Goal: Information Seeking & Learning: Check status

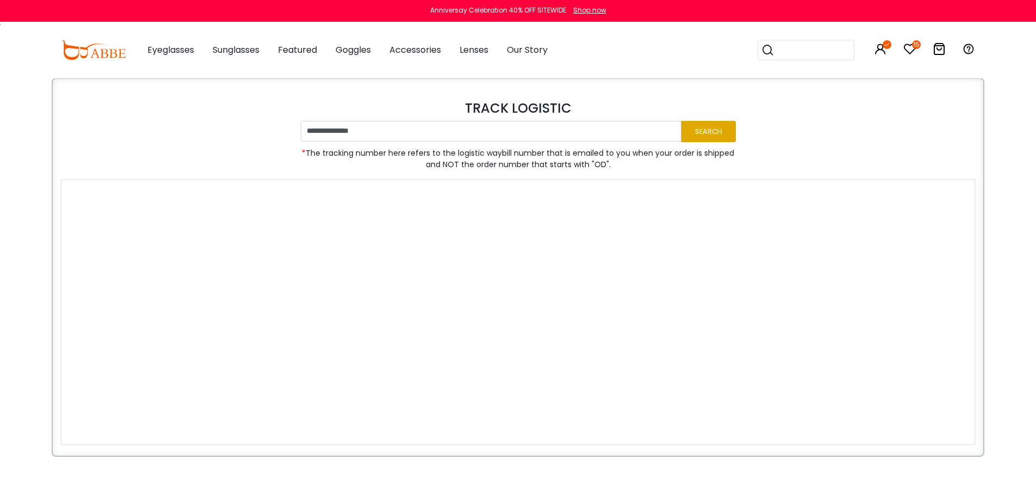
click at [703, 132] on button "Search" at bounding box center [709, 131] width 54 height 21
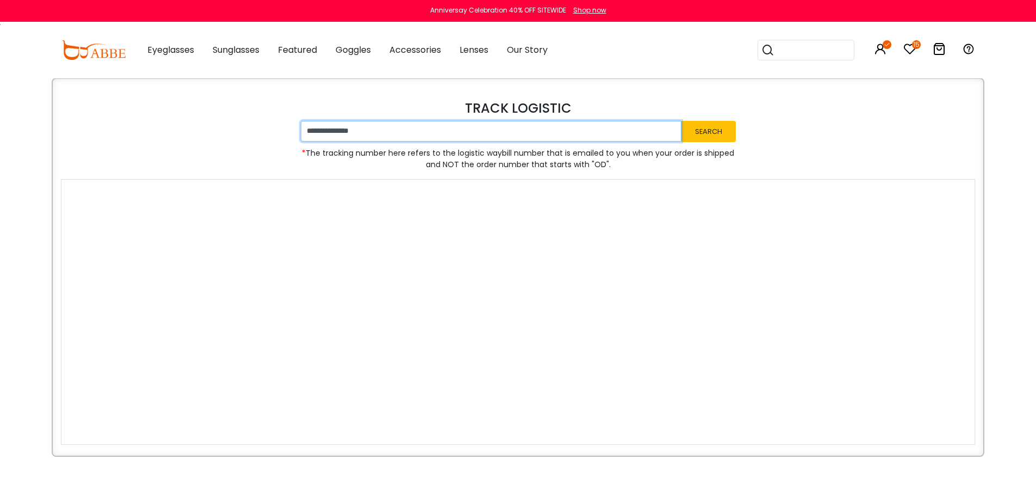
click at [383, 130] on input "**********" at bounding box center [491, 131] width 381 height 21
paste input "text"
type input "**********"
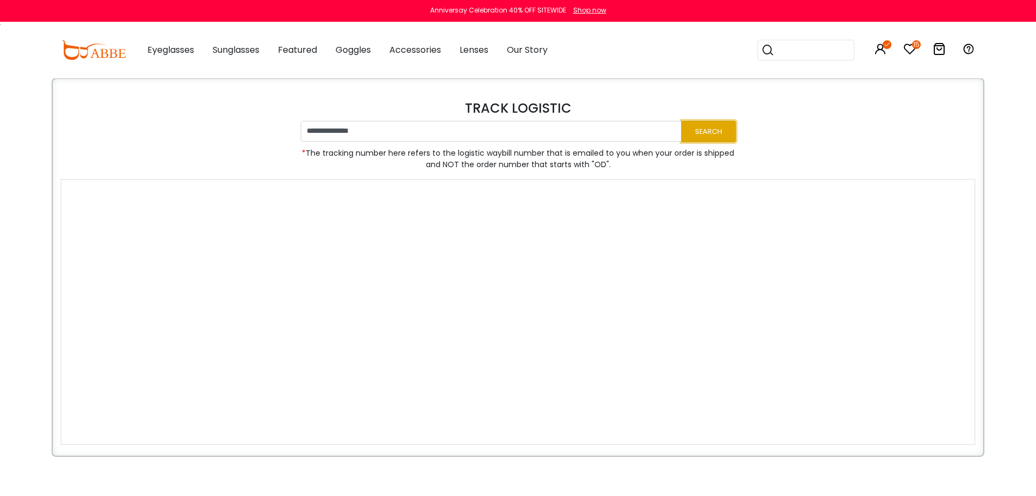
click at [710, 131] on button "Search" at bounding box center [709, 131] width 54 height 21
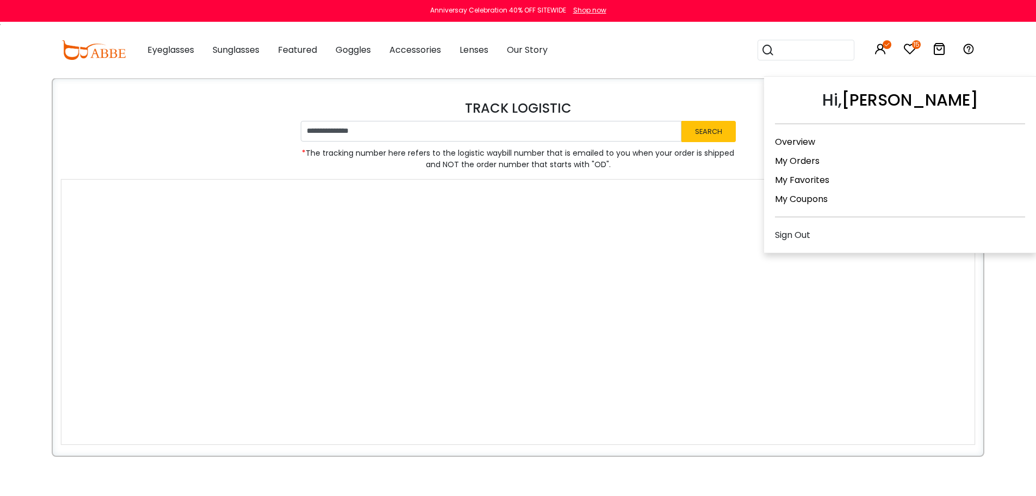
click at [790, 160] on link "My Orders" at bounding box center [797, 160] width 45 height 13
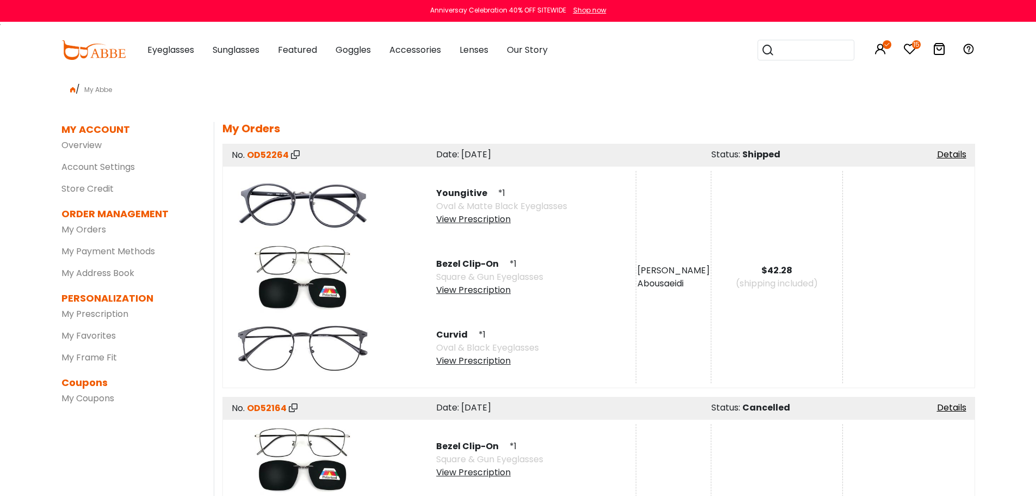
click at [292, 157] on icon at bounding box center [295, 154] width 9 height 9
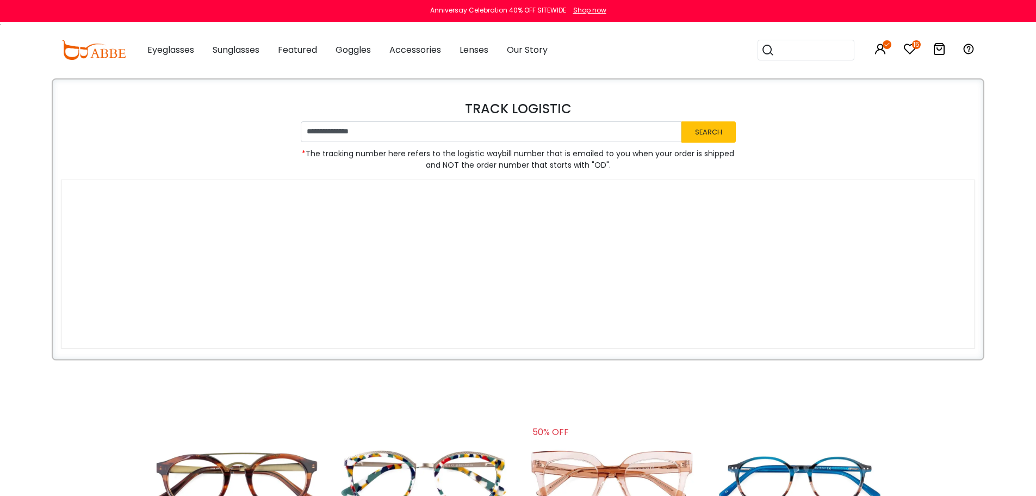
scroll to position [1, 0]
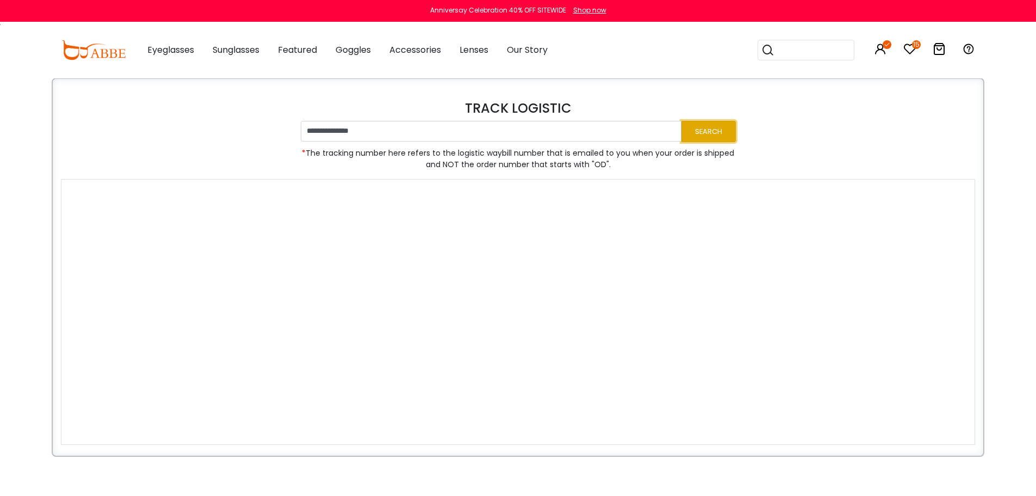
click at [711, 135] on button "Search" at bounding box center [709, 131] width 54 height 21
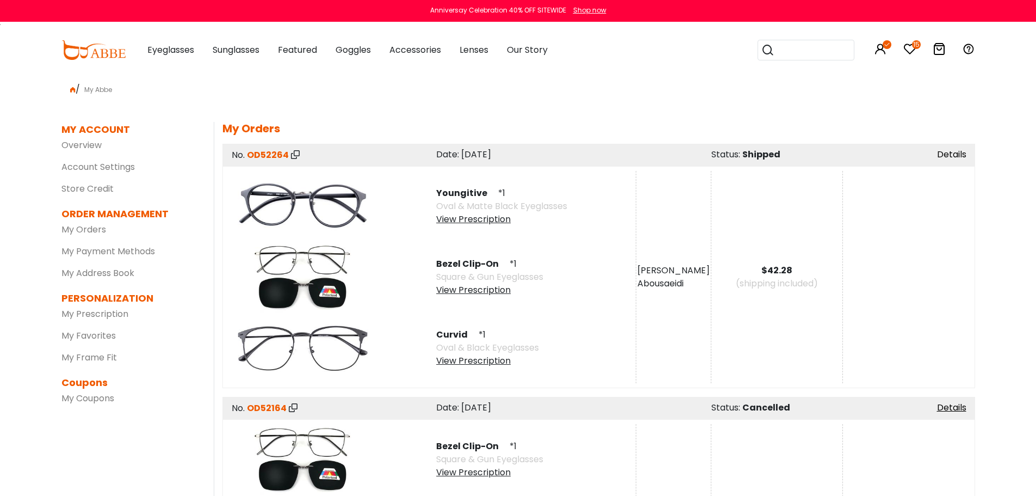
click at [945, 153] on link "Details" at bounding box center [951, 154] width 29 height 13
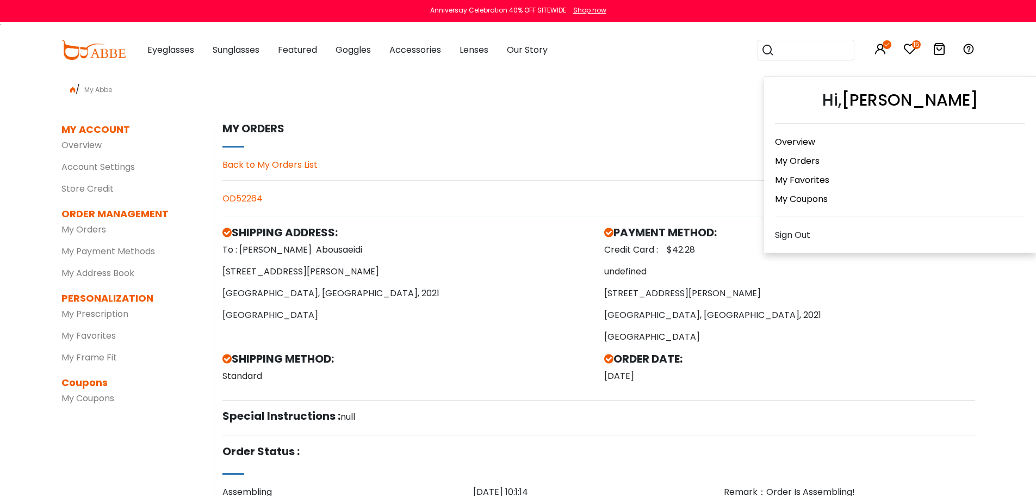
click at [794, 159] on link "My Orders" at bounding box center [797, 160] width 45 height 13
